Goal: Information Seeking & Learning: Learn about a topic

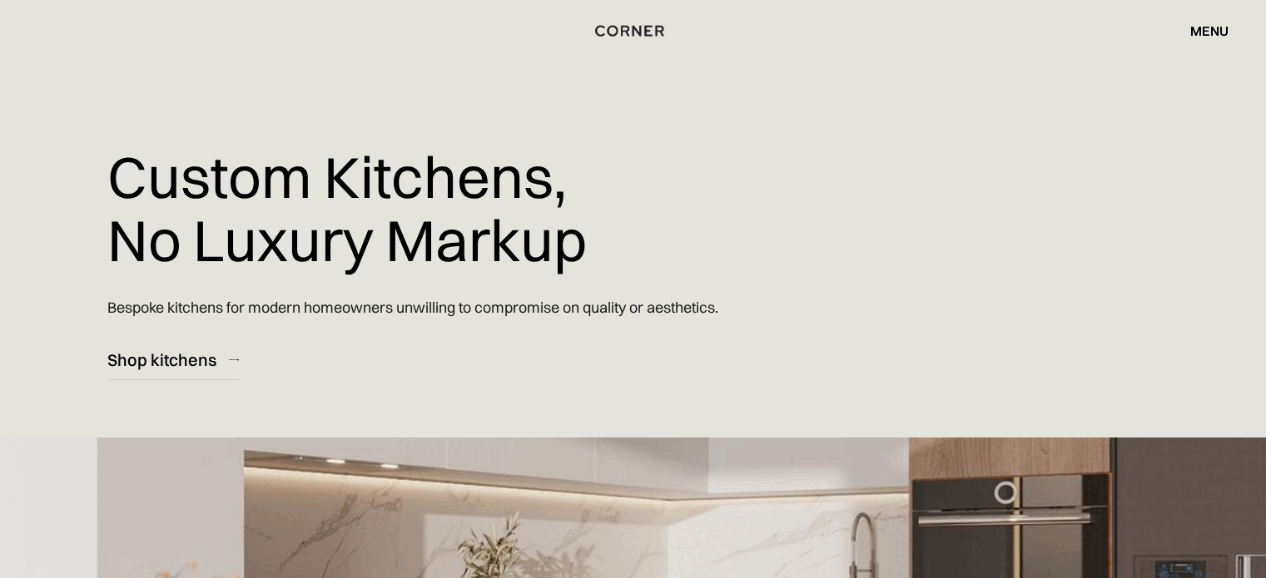
click at [1206, 32] on div "menu" at bounding box center [1209, 30] width 38 height 13
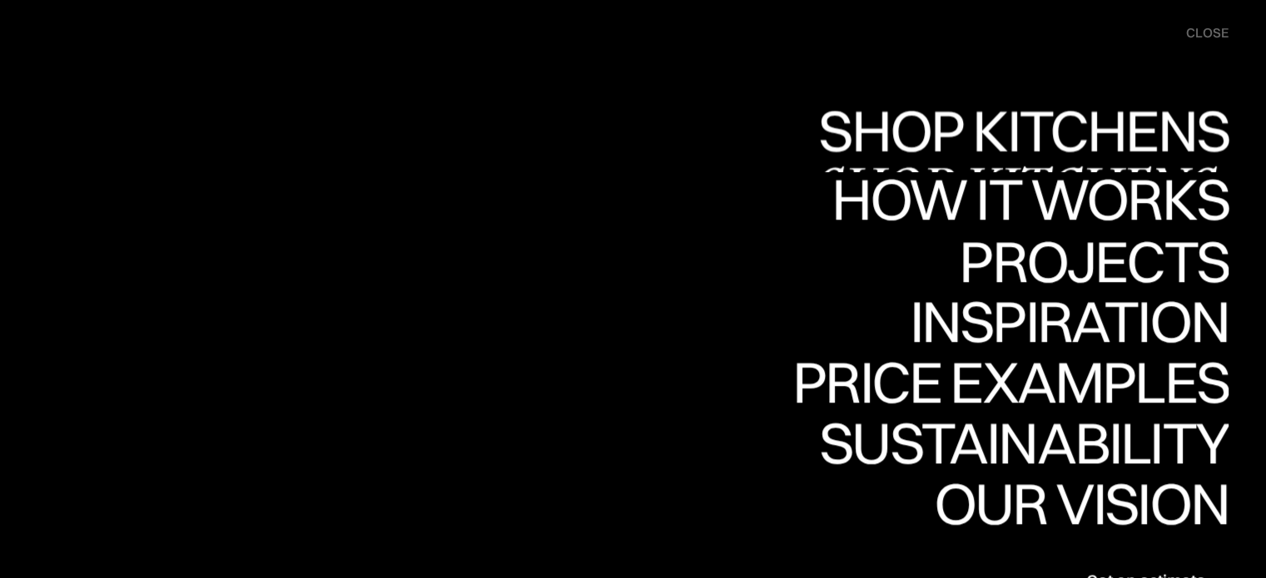
click at [0, 0] on div "Shop Kitchens" at bounding box center [0, 0] width 0 height 0
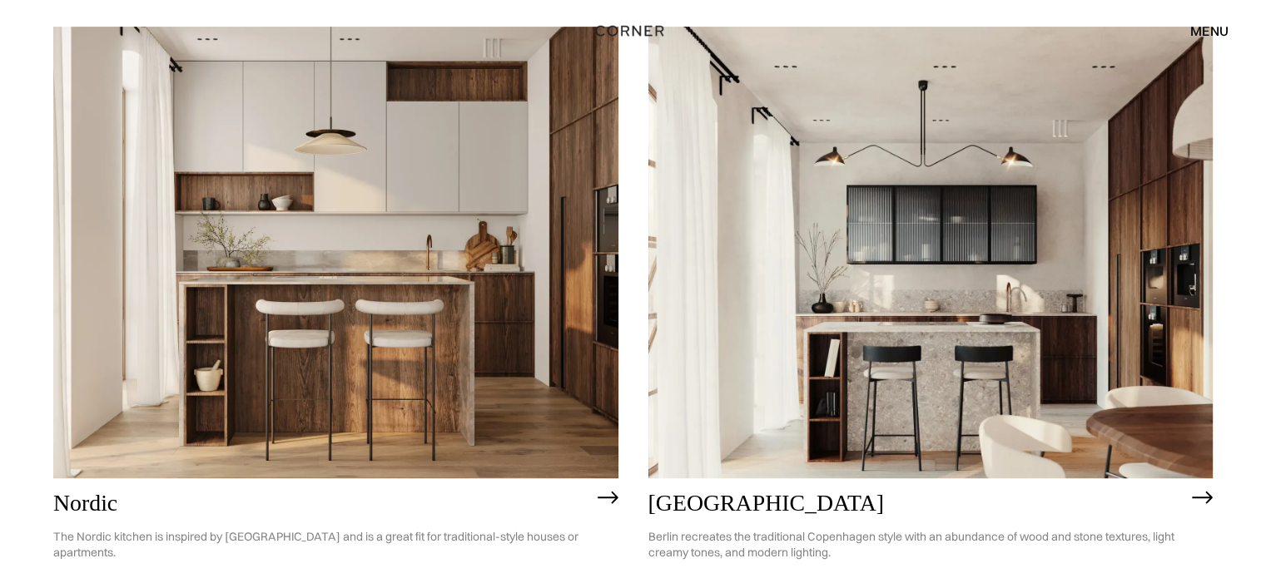
scroll to position [915, 0]
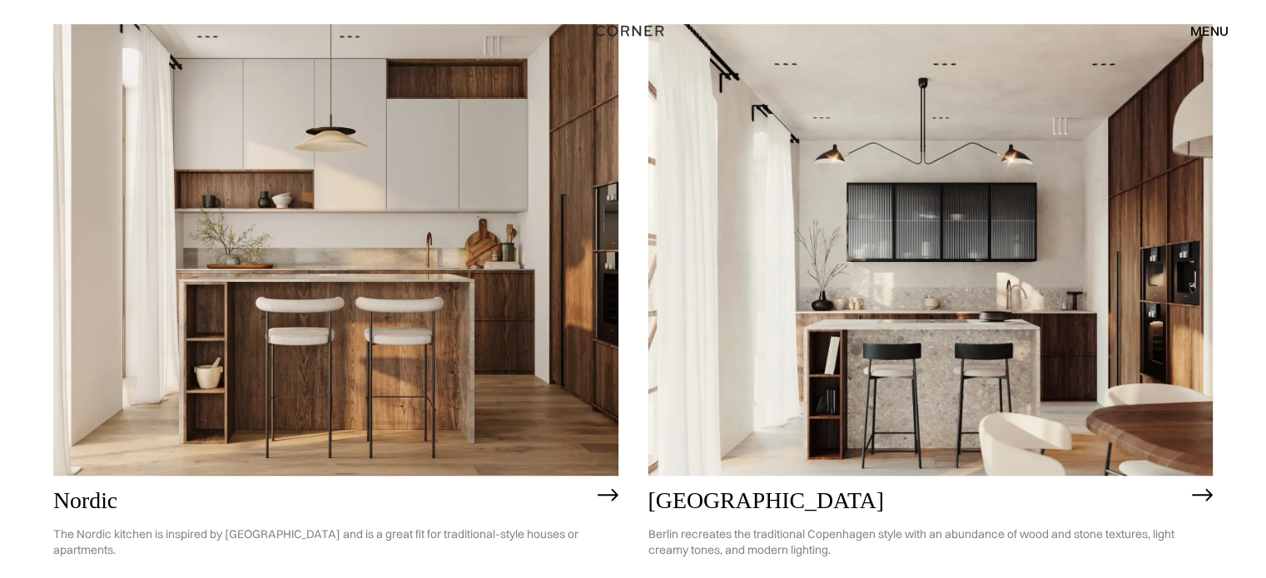
click at [379, 196] on img at bounding box center [335, 250] width 565 height 452
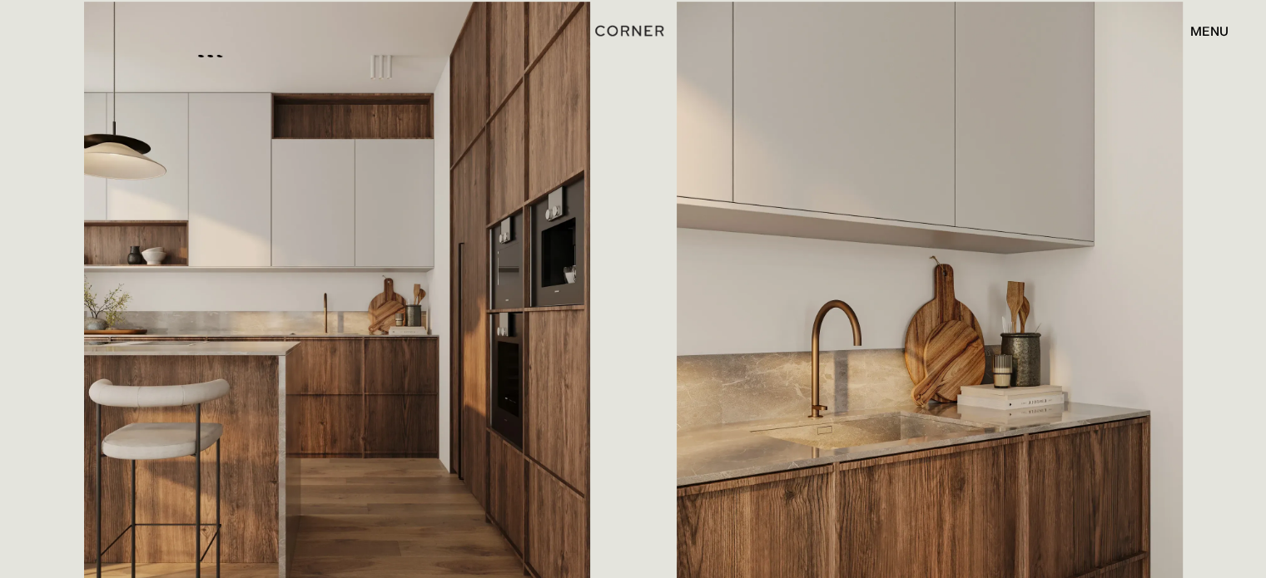
scroll to position [915, 0]
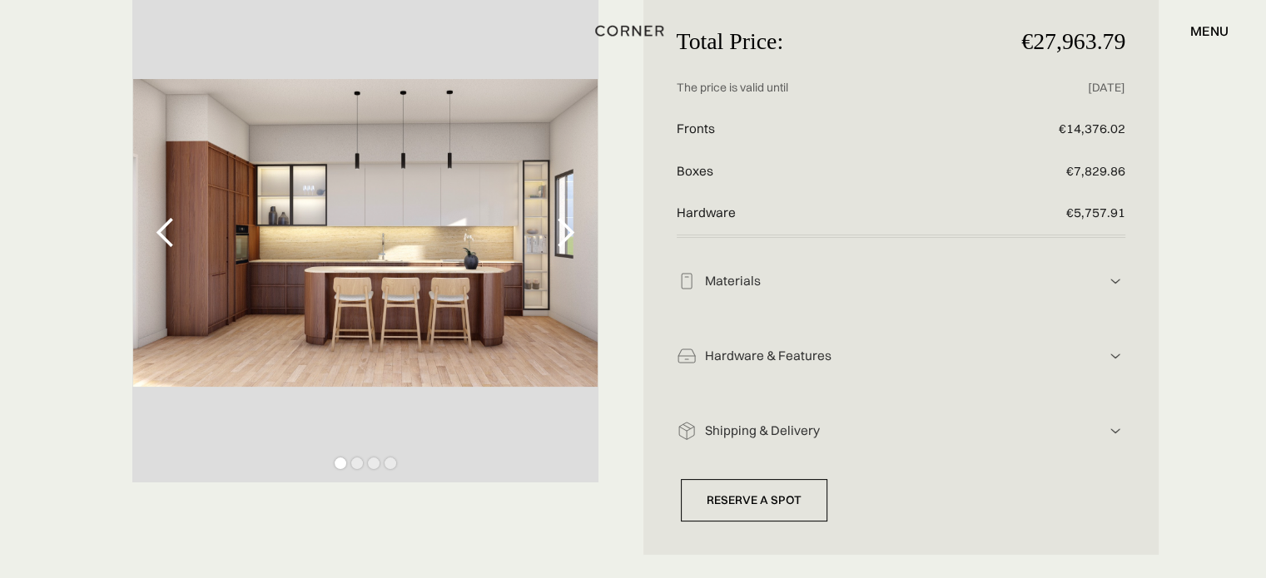
scroll to position [83, 0]
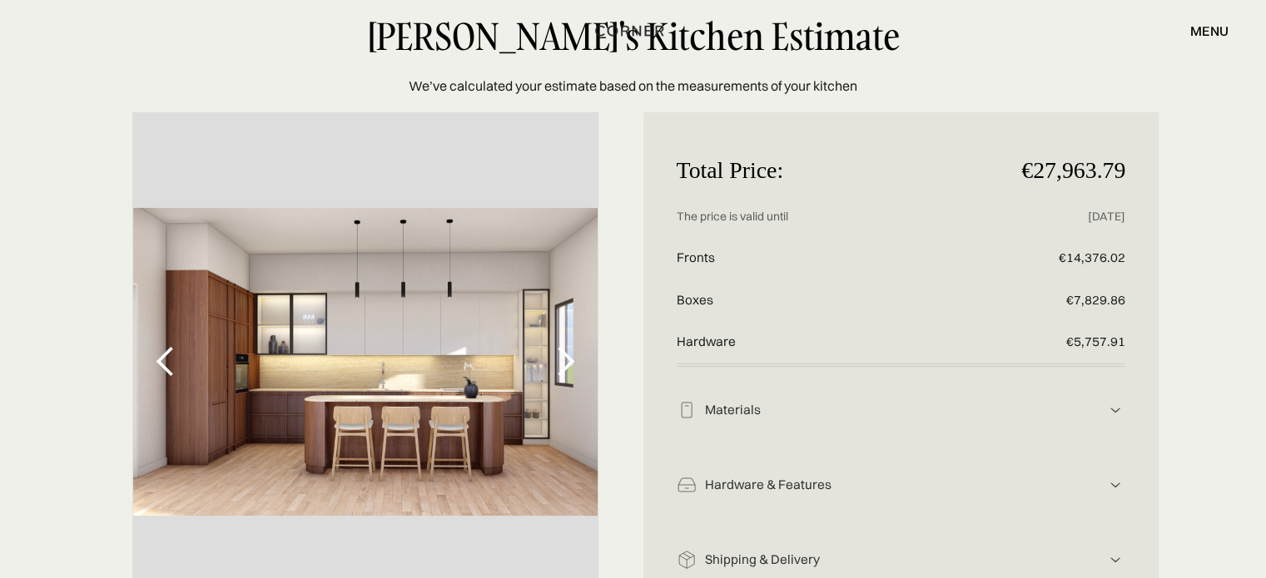
click at [72, 165] on div "Total Price: €27,963.79 Price without discount The price is valid until [DATE] …" at bounding box center [633, 398] width 1266 height 572
click at [170, 76] on div "[PERSON_NAME]'s Kitchen Estimate We’ve calculated your estimate based on the me…" at bounding box center [633, 56] width 1266 height 79
drag, startPoint x: 1024, startPoint y: 162, endPoint x: 1117, endPoint y: 159, distance: 93.3
click at [1117, 159] on p "€27,963.79" at bounding box center [1050, 171] width 150 height 51
click at [1197, 166] on div "Total Price: €27,963.79 Price without discount The price is valid until [DATE] …" at bounding box center [633, 398] width 1266 height 572
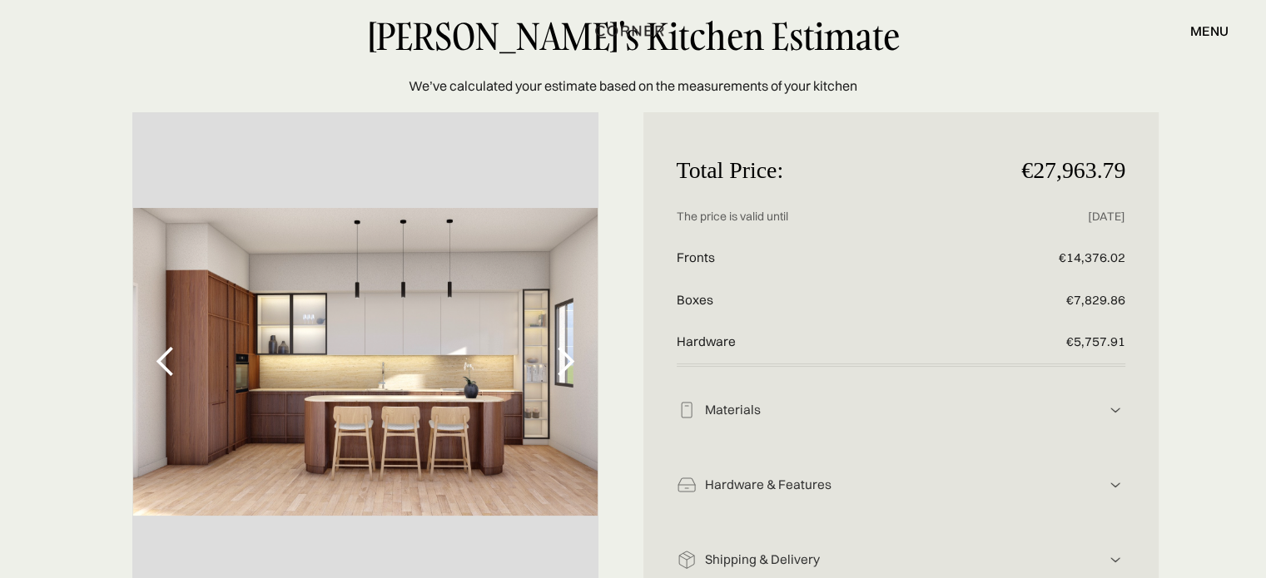
scroll to position [166, 0]
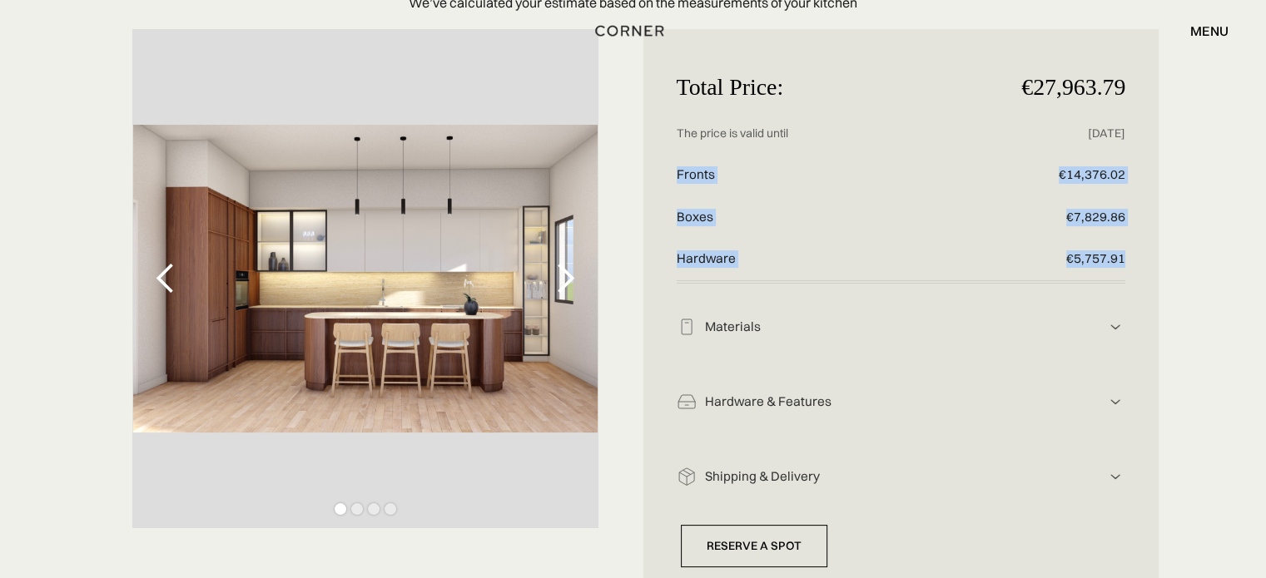
drag, startPoint x: 672, startPoint y: 172, endPoint x: 1128, endPoint y: 245, distance: 461.9
click at [1128, 245] on div "Total Price: €27,963.79 Price without discount The price is valid until [DATE] …" at bounding box center [901, 315] width 516 height 572
click at [681, 218] on p "Boxes" at bounding box center [827, 217] width 300 height 42
click at [800, 332] on div "Materials" at bounding box center [901, 327] width 409 height 17
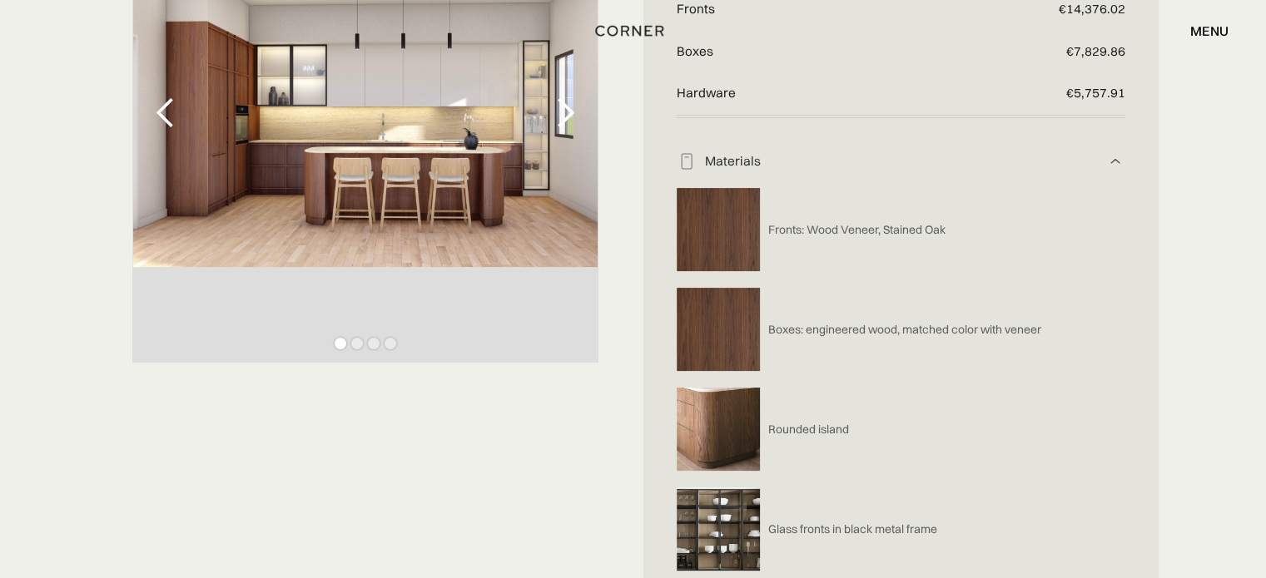
scroll to position [333, 0]
drag, startPoint x: 704, startPoint y: 158, endPoint x: 795, endPoint y: 156, distance: 90.7
click at [795, 156] on div "Materials" at bounding box center [901, 160] width 409 height 17
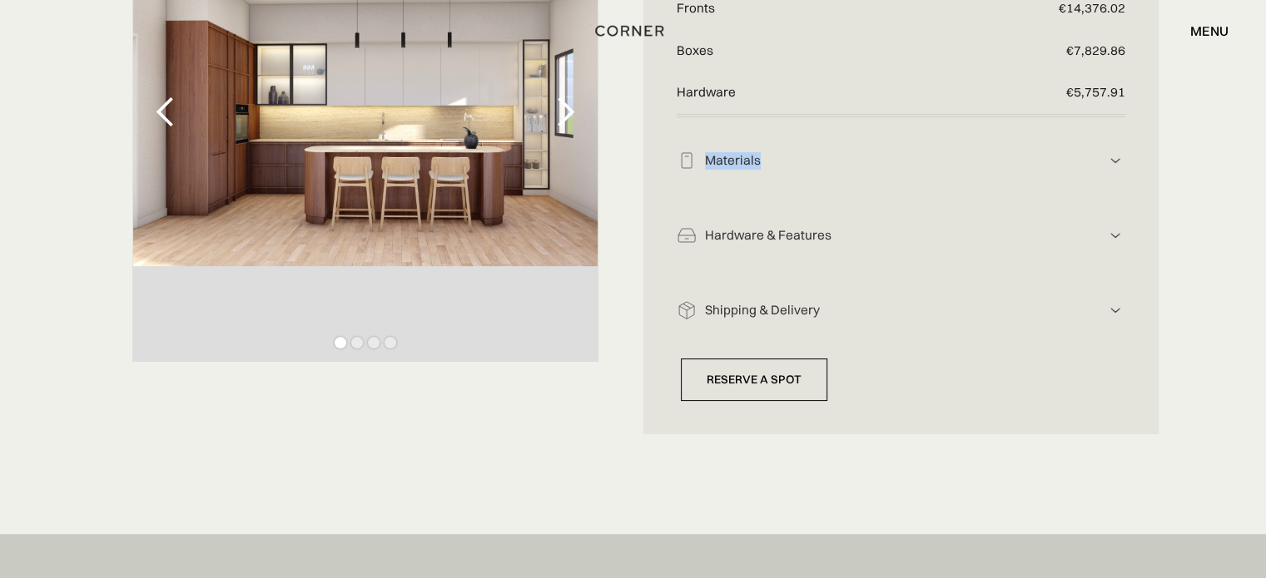
click at [805, 158] on div "Materials" at bounding box center [901, 160] width 409 height 17
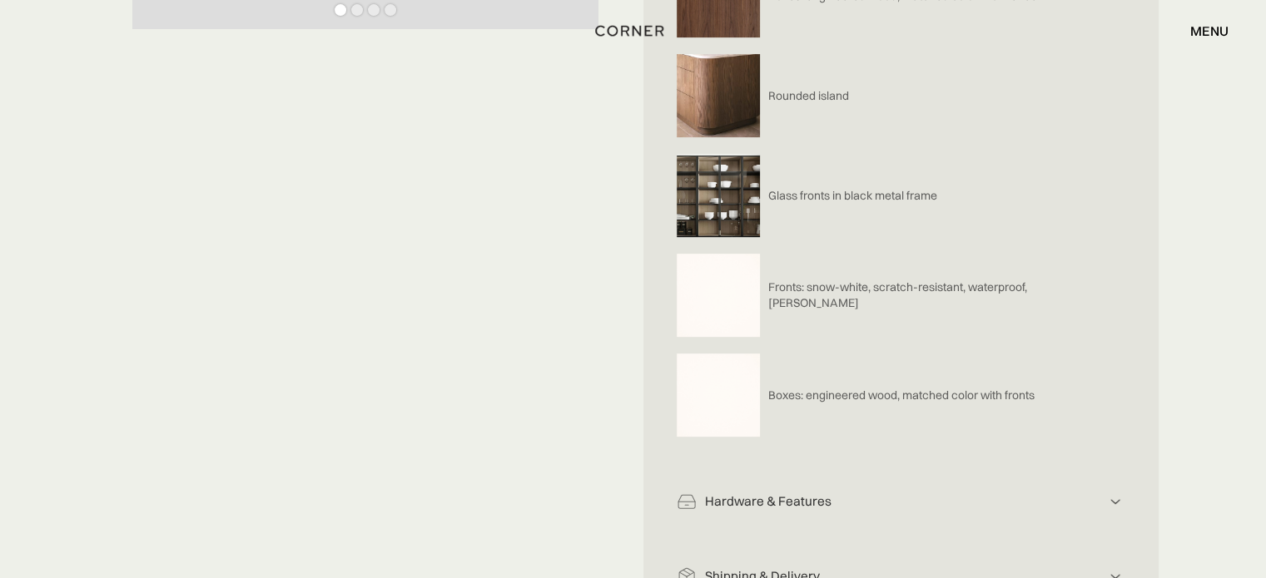
scroll to position [749, 0]
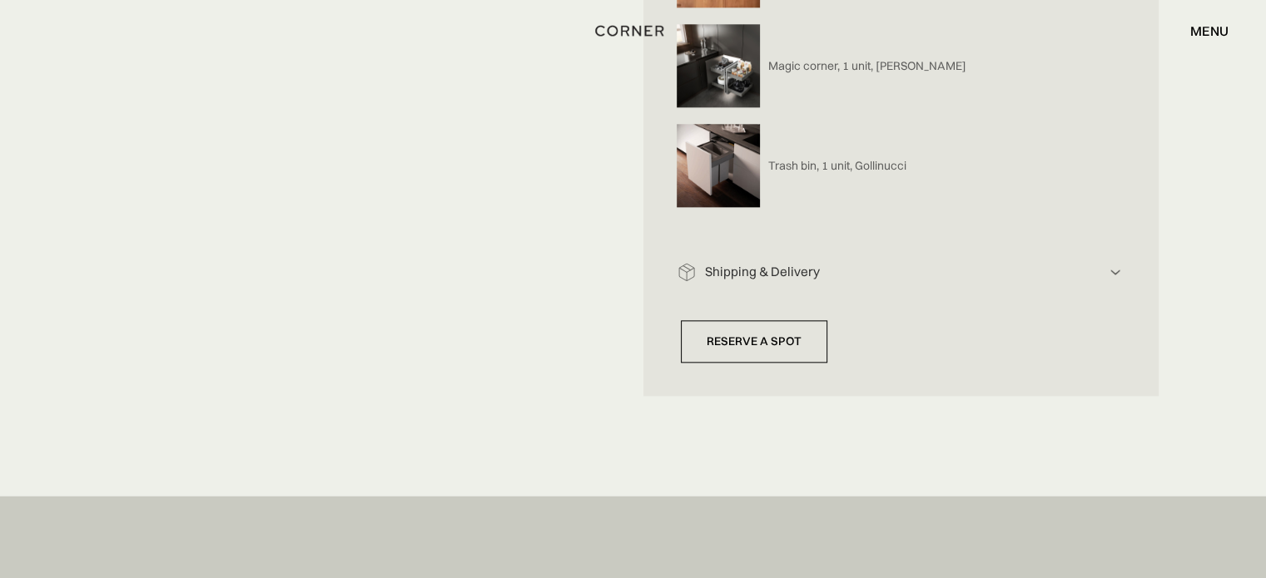
scroll to position [1914, 0]
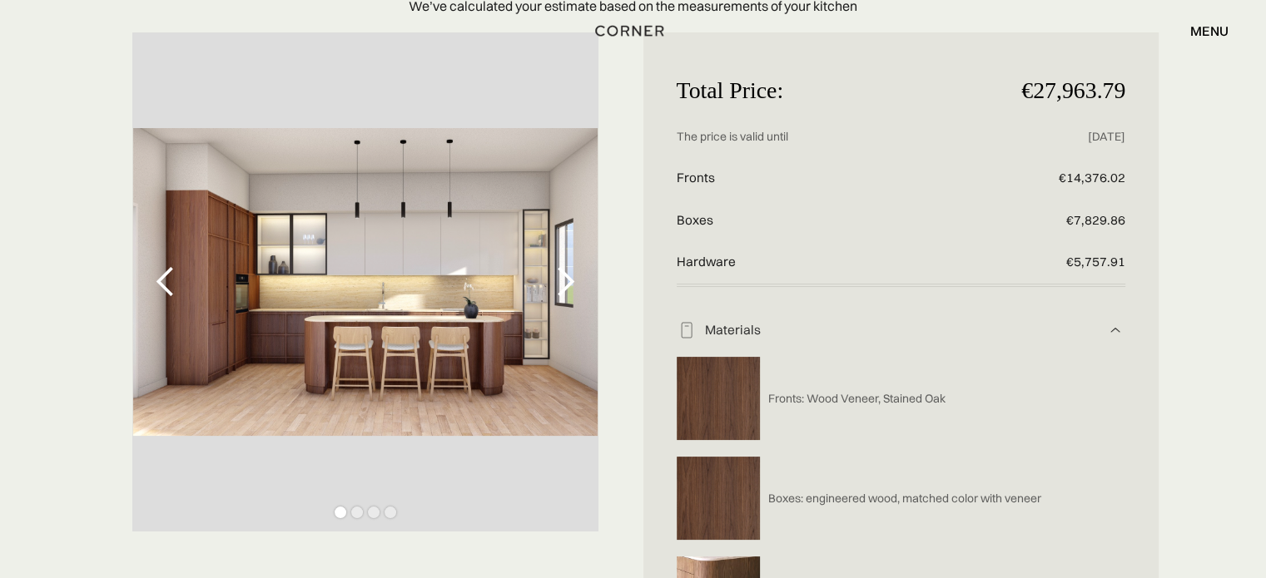
scroll to position [166, 0]
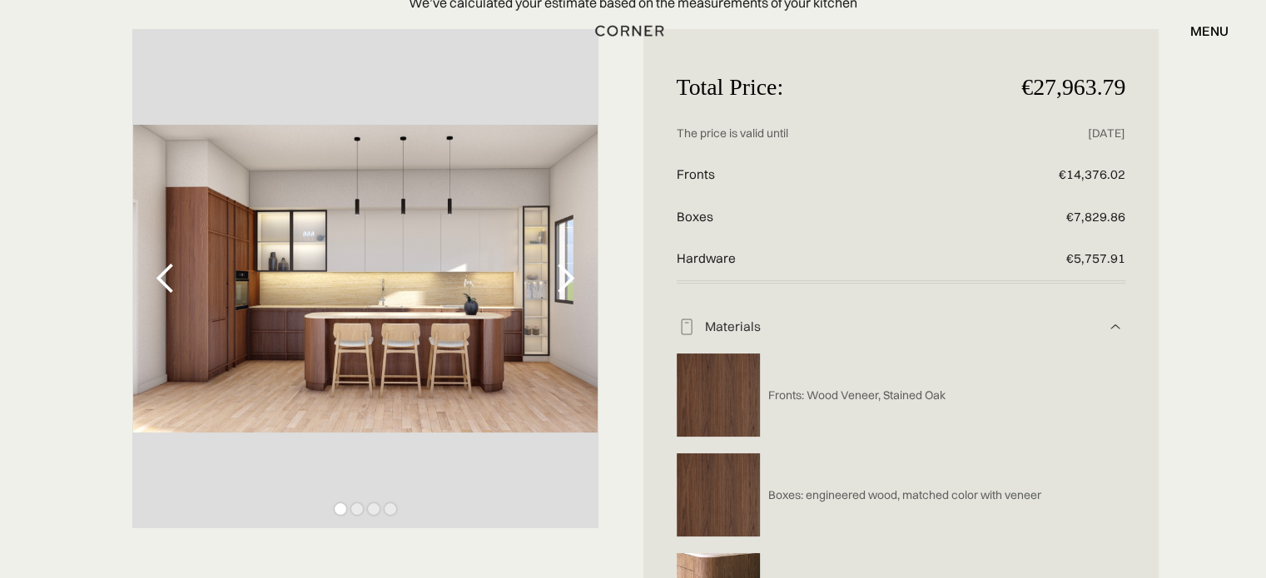
click at [567, 278] on div "next slide" at bounding box center [564, 278] width 33 height 33
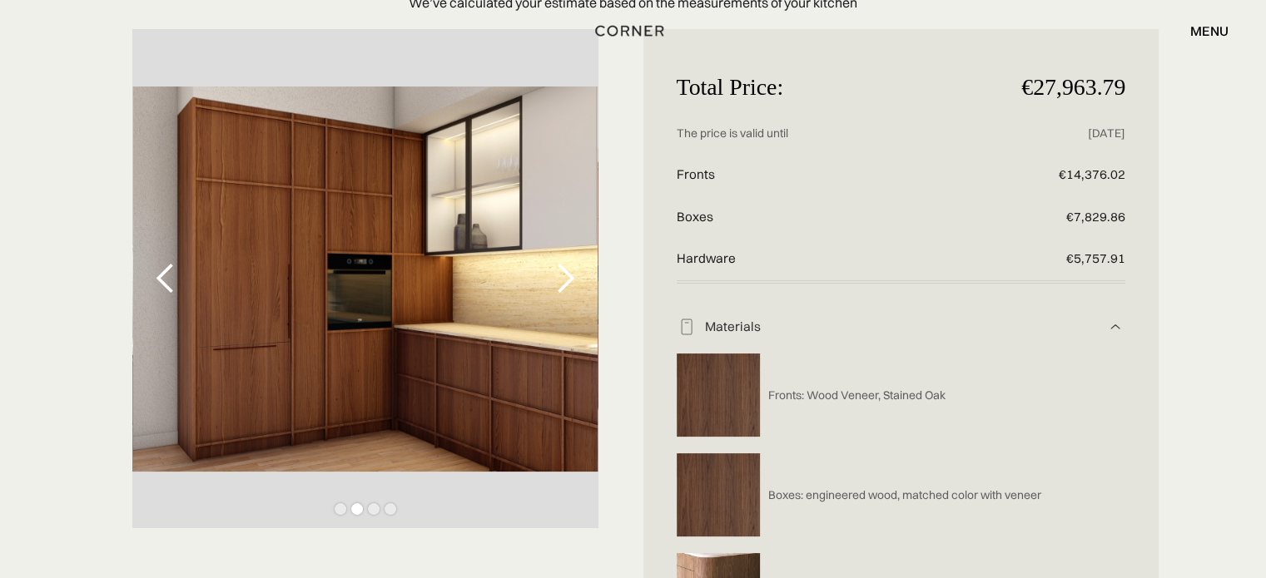
click at [567, 278] on div "next slide" at bounding box center [564, 278] width 33 height 33
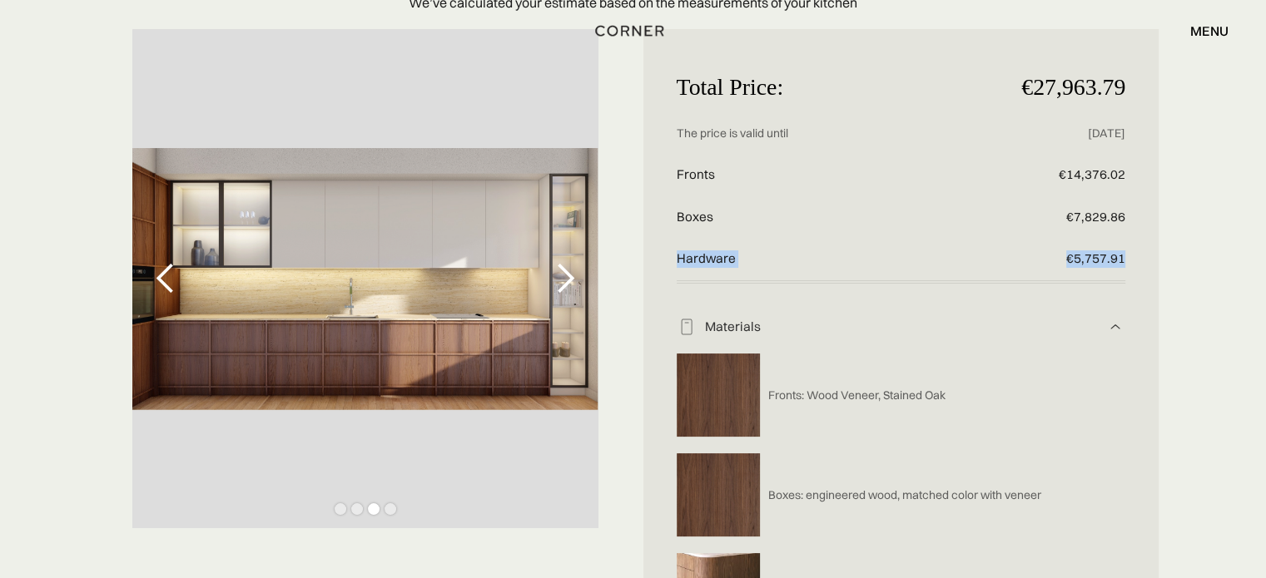
drag, startPoint x: 680, startPoint y: 260, endPoint x: 1129, endPoint y: 252, distance: 449.4
